Goal: Task Accomplishment & Management: Complete application form

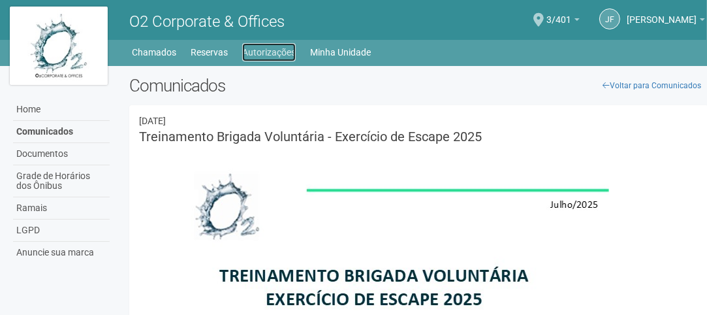
click at [275, 51] on link "Autorizações" at bounding box center [269, 52] width 54 height 18
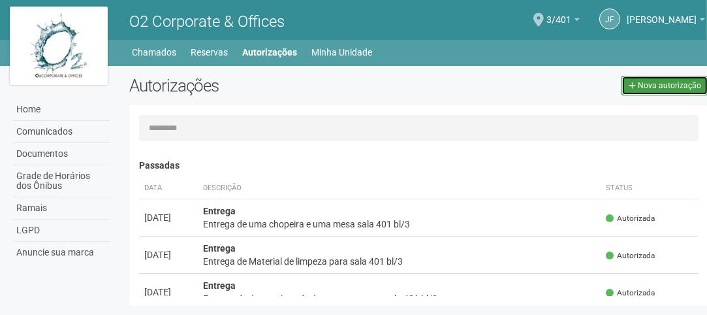
click at [668, 88] on span "Nova autorização" at bounding box center [669, 85] width 63 height 9
select select "**"
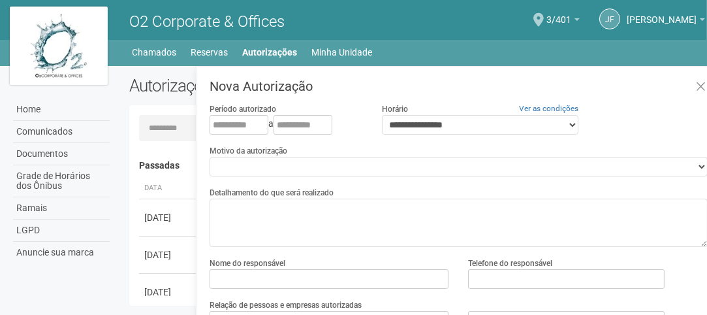
scroll to position [30, 10]
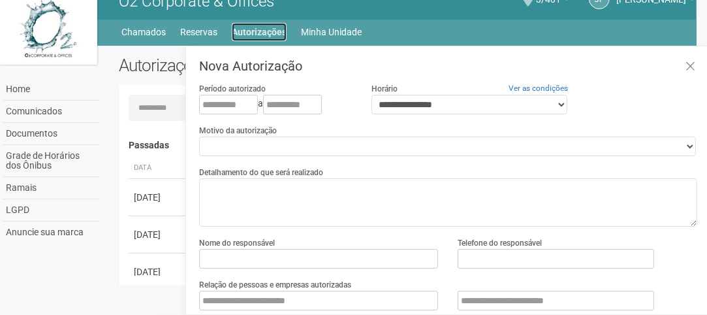
click at [257, 23] on link "Autorizações" at bounding box center [259, 32] width 55 height 18
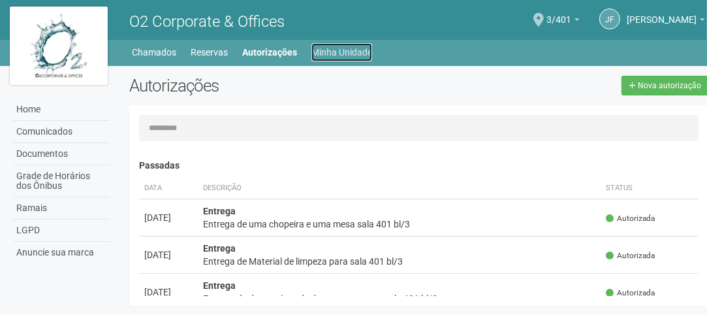
click at [355, 51] on link "Minha Unidade" at bounding box center [342, 52] width 61 height 18
